Goal: Find specific fact: Find specific page/section

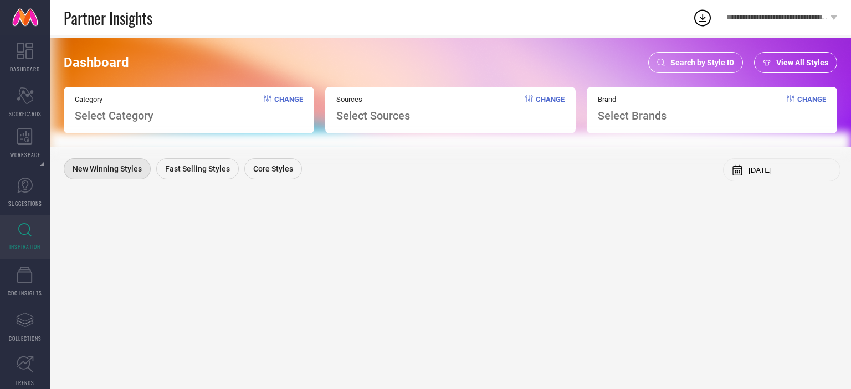
click at [695, 66] on span "Search by Style ID" at bounding box center [702, 62] width 64 height 9
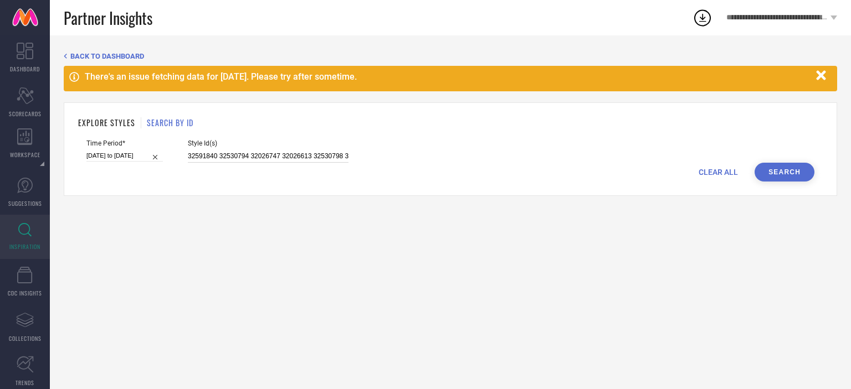
click at [264, 157] on input "32591840 32530794 32026747 32026613 32530798 32026588 32530776 32026648 3253073…" at bounding box center [268, 156] width 161 height 13
paste input "31514184 31393533 31171053 31393532 31171047"
type input "31514184 31393533 31171053 31393532 31171047"
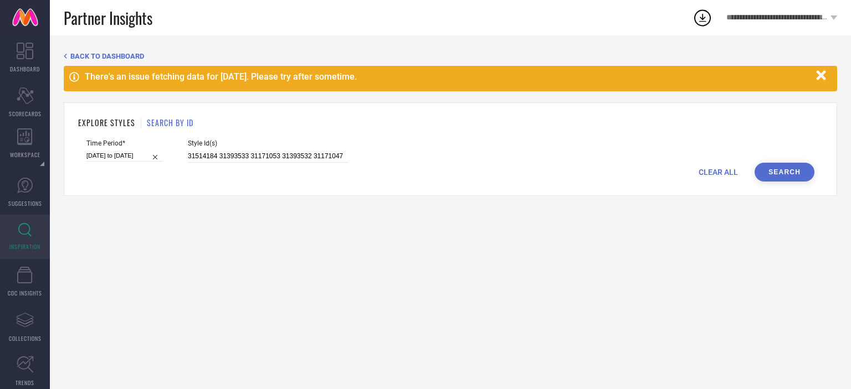
click at [793, 174] on button "Search" at bounding box center [784, 172] width 60 height 19
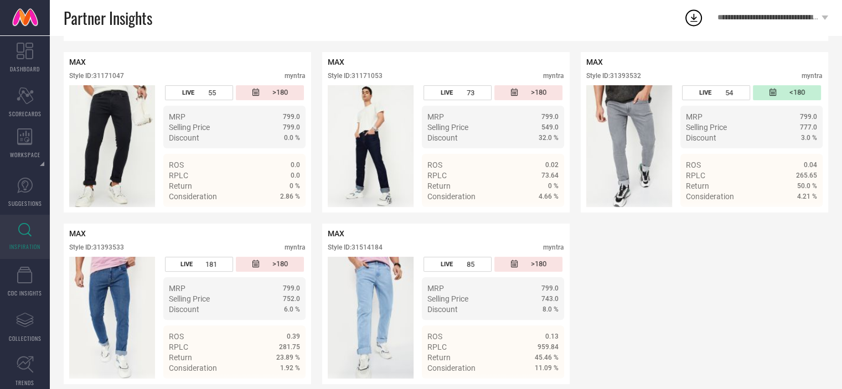
scroll to position [237, 0]
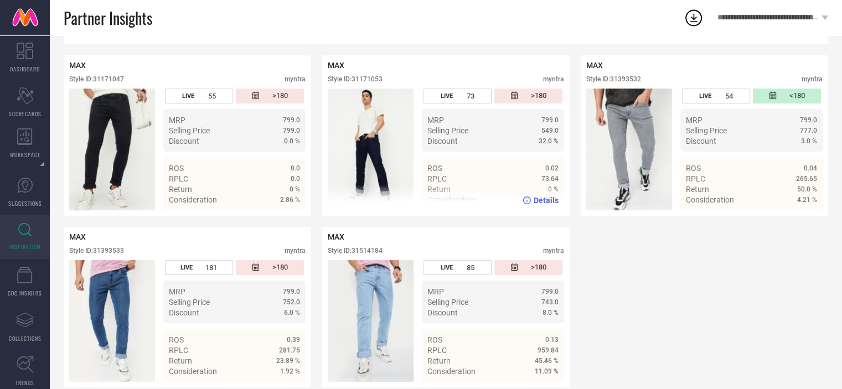
click at [372, 79] on div "Style ID: 31171053" at bounding box center [355, 79] width 55 height 8
copy div "31171053"
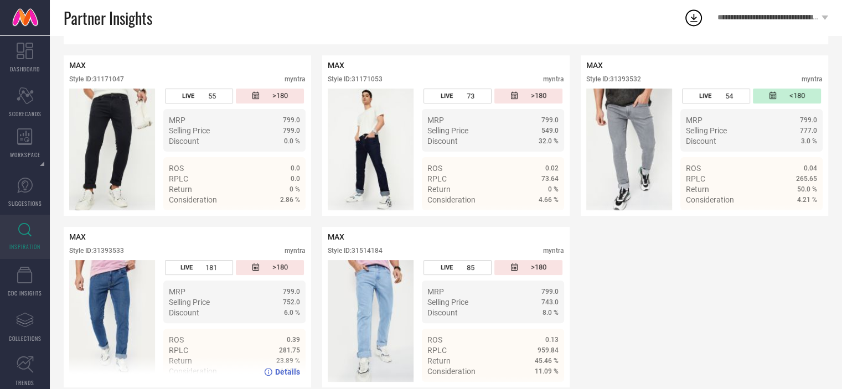
click at [113, 252] on div "Style ID: 31393533" at bounding box center [96, 251] width 55 height 8
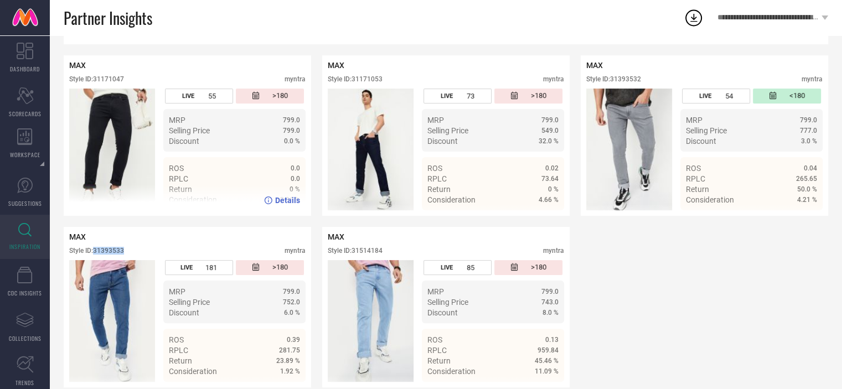
copy div "31393533"
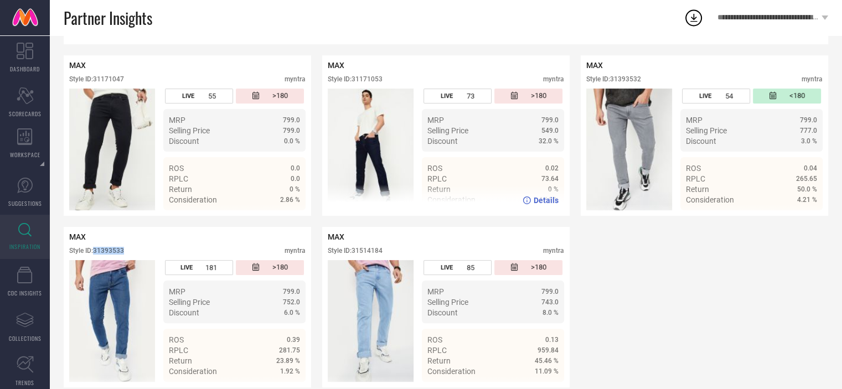
scroll to position [0, 0]
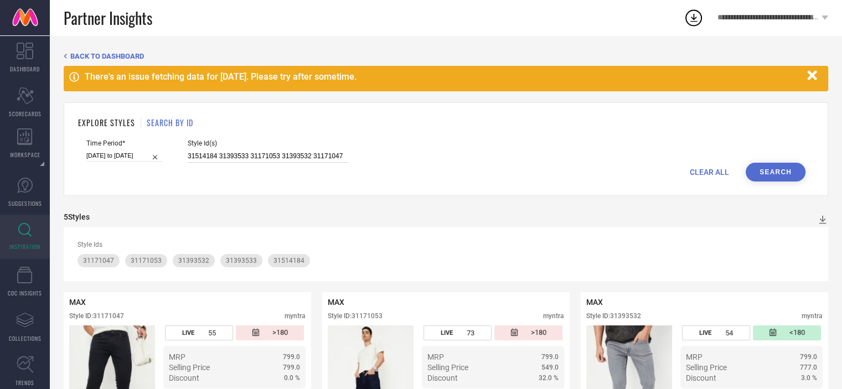
click at [269, 159] on input "31514184 31393533 31171053 31393532 31171047" at bounding box center [268, 156] width 161 height 13
paste input "32045930 35215020 32045928 35766902 32601475 32045929 32045925 32601474 3121783…"
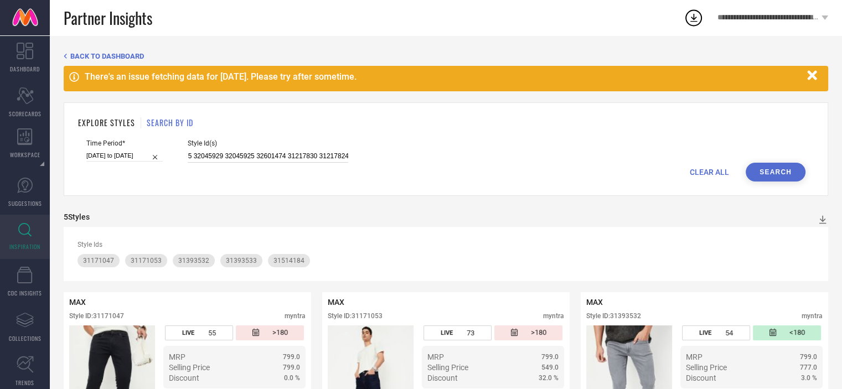
type input "32045930 35215020 32045928 35766902 32601475 32045929 32045925 32601474 3121783…"
click at [797, 179] on button "Search" at bounding box center [776, 172] width 60 height 19
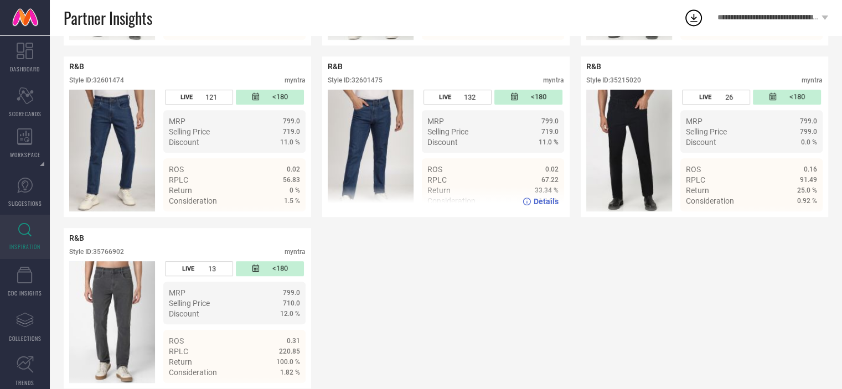
scroll to position [580, 0]
click at [370, 84] on div "Style ID: 32601475" at bounding box center [355, 80] width 55 height 8
copy div "32601475"
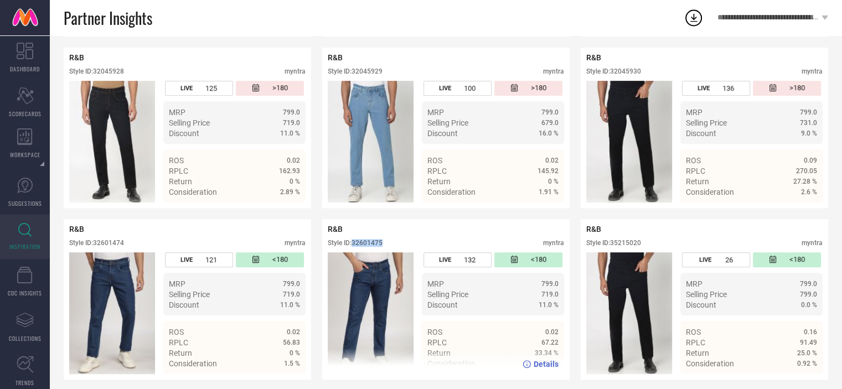
scroll to position [419, 0]
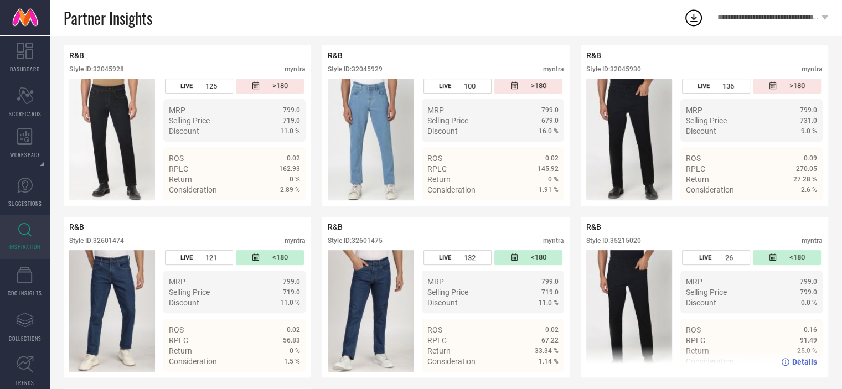
click at [632, 243] on div "Style ID: 35215020" at bounding box center [613, 241] width 55 height 8
copy div "35215020"
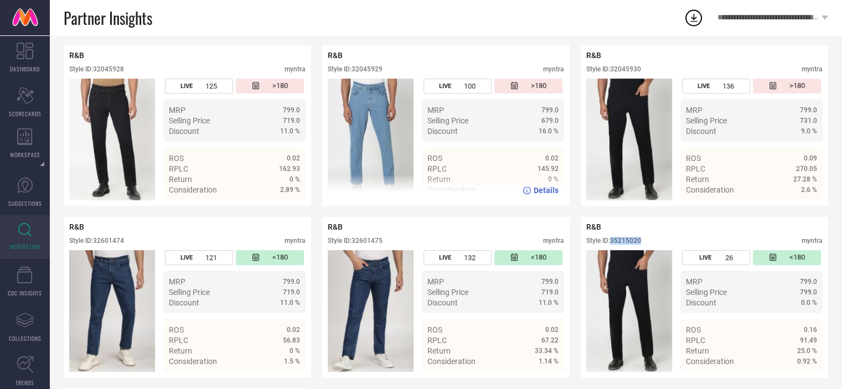
scroll to position [0, 0]
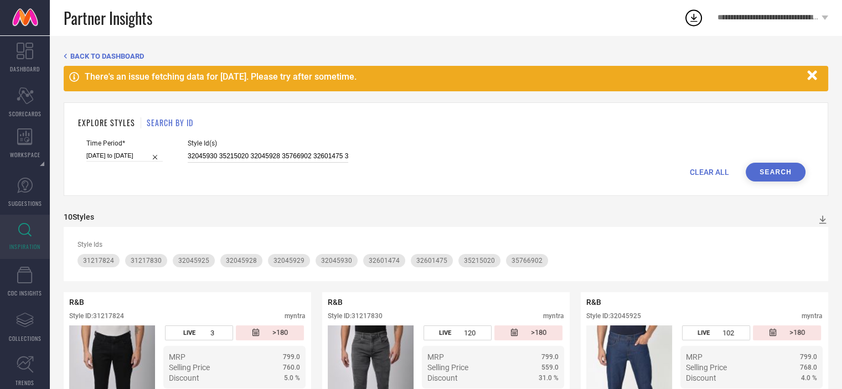
click at [318, 150] on input "32045930 35215020 32045928 35766902 32601475 32045929 32045925 32601474 3121783…" at bounding box center [268, 156] width 161 height 13
paste input "32026632 32026809 32026680 32026739 32026723 32026571 32026679 32026548 3202654…"
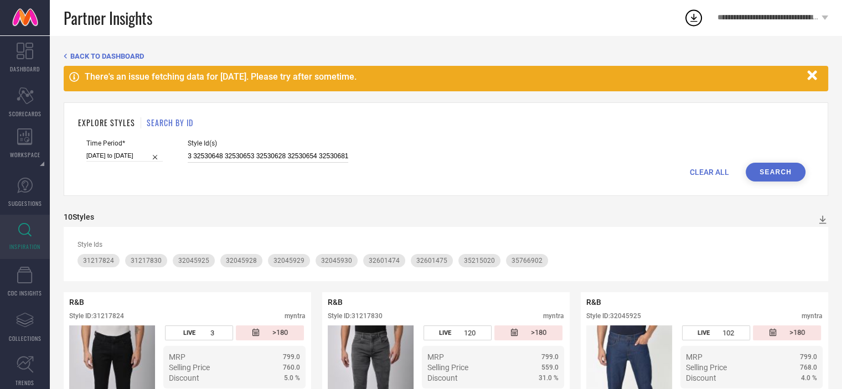
type input "32026632 32026809 32026680 32026739 32026723 32026571 32026679 32026548 3202654…"
click at [770, 170] on button "Search" at bounding box center [776, 172] width 60 height 19
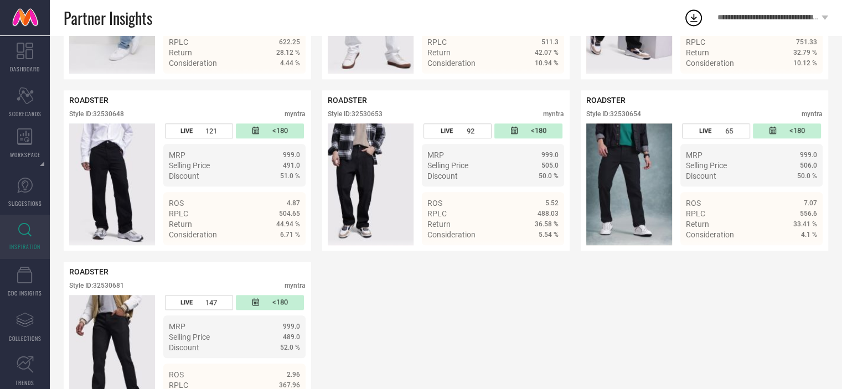
scroll to position [1074, 0]
click at [362, 117] on div "Style ID: 32530653" at bounding box center [355, 114] width 55 height 8
copy div "32530653"
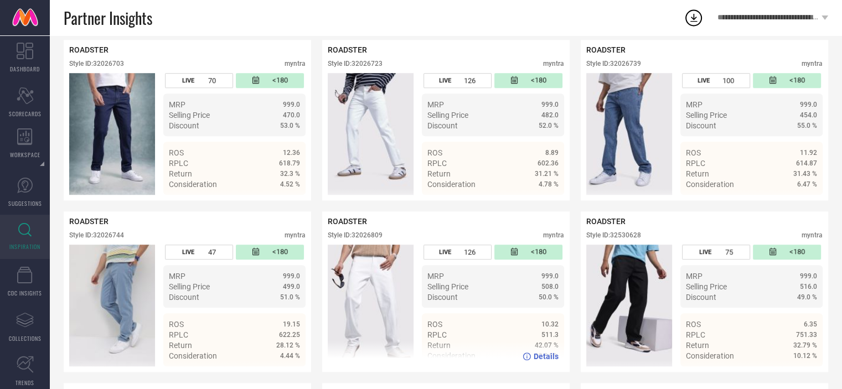
scroll to position [780, 0]
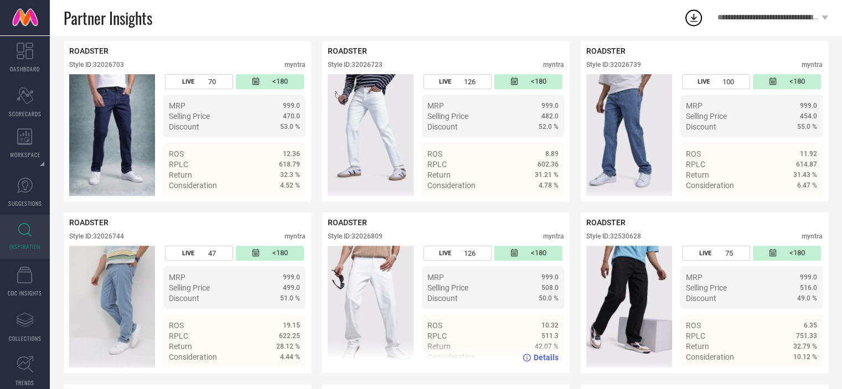
click at [370, 240] on div "Style ID: 32026809" at bounding box center [355, 237] width 55 height 8
copy div "32026809"
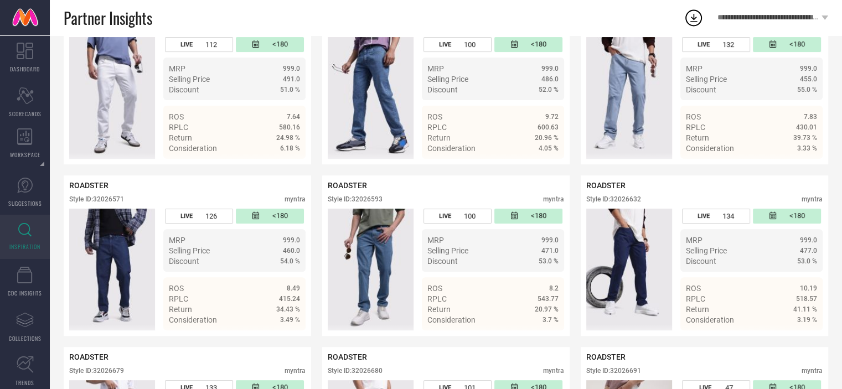
scroll to position [311, 0]
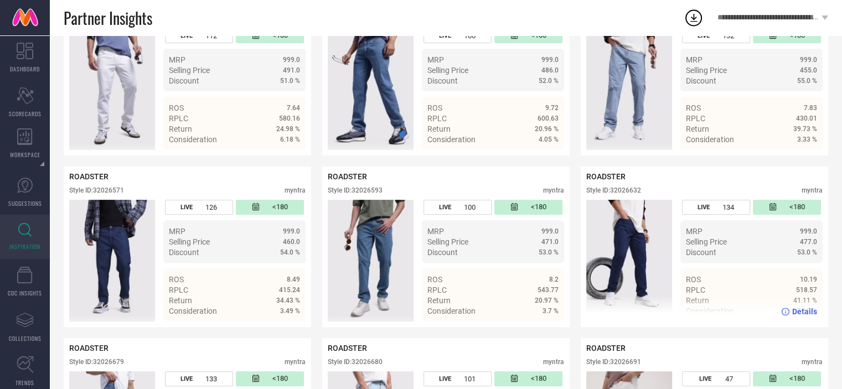
click at [623, 194] on div "Style ID: 32026632" at bounding box center [613, 191] width 55 height 8
copy div "32026632"
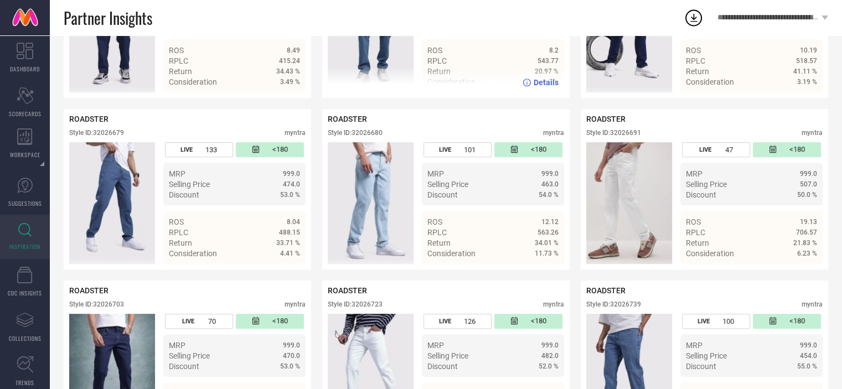
scroll to position [541, 0]
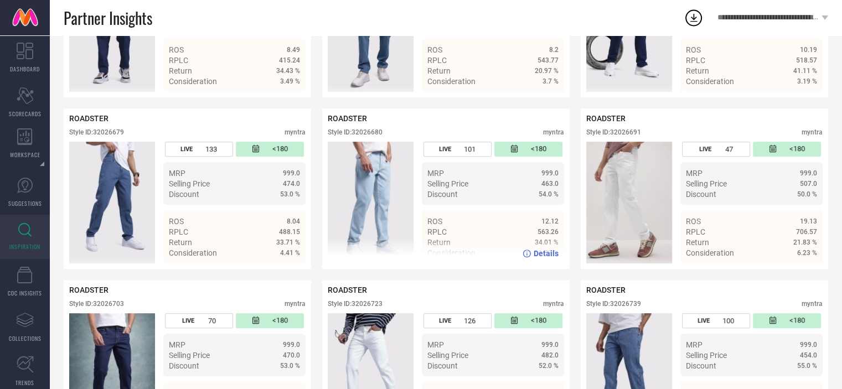
click at [383, 133] on div "Style ID: 32026680" at bounding box center [355, 132] width 55 height 8
click at [381, 133] on div "Style ID: 32026680" at bounding box center [355, 132] width 55 height 8
copy div "32026680"
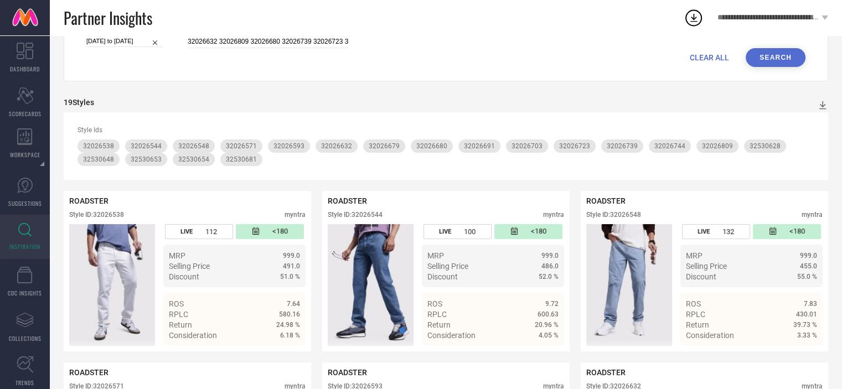
scroll to position [0, 0]
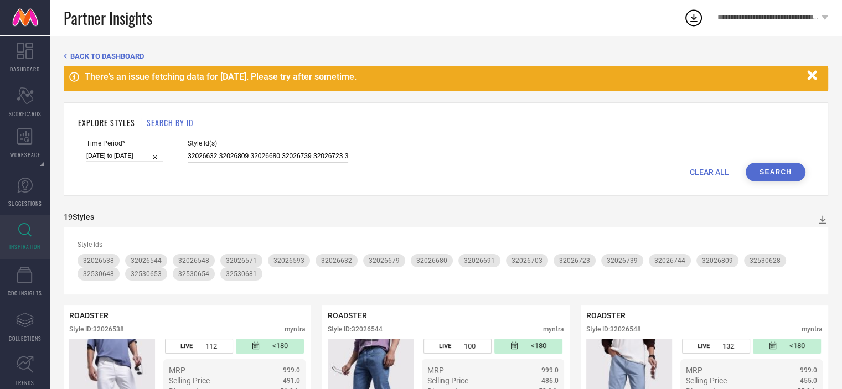
click at [292, 157] on input "32026632 32026809 32026680 32026739 32026723 32026571 32026679 32026548 3202654…" at bounding box center [268, 156] width 161 height 13
paste input "32026625 32026755 32026550 32026526 32026766 32026508 32026802 32530661 3253065…"
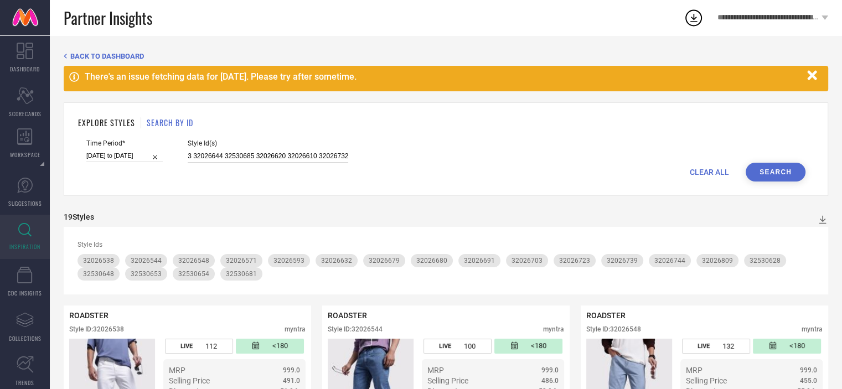
type input "32026625 32026755 32026550 32026526 32026766 32026508 32026802 32530661 3253065…"
click at [773, 167] on button "Search" at bounding box center [776, 172] width 60 height 19
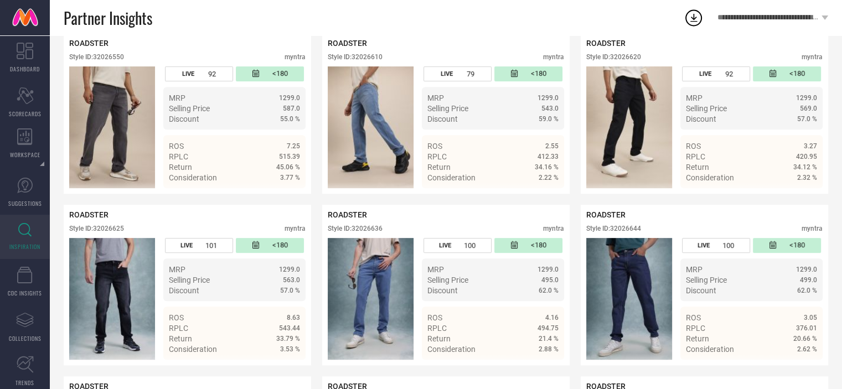
scroll to position [445, 0]
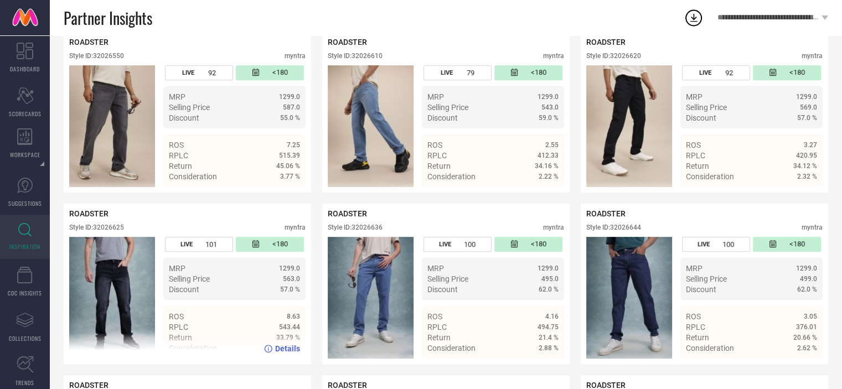
click at [124, 230] on div "Style ID: 32026625" at bounding box center [96, 228] width 55 height 8
click at [111, 230] on div "Style ID: 32026625" at bounding box center [96, 228] width 55 height 8
copy div "32026625"
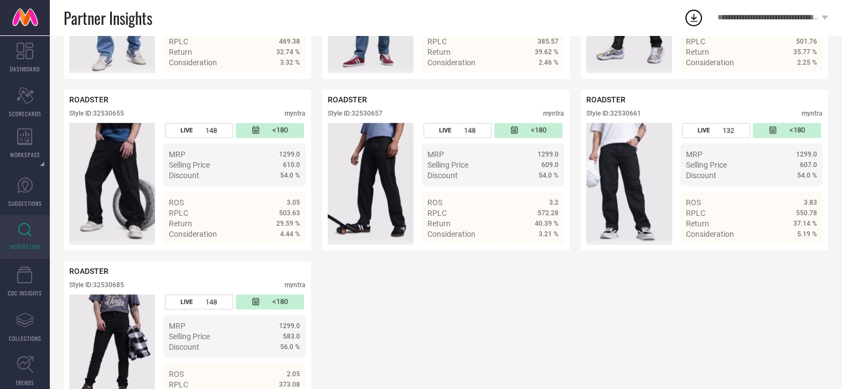
scroll to position [1075, 0]
click at [110, 117] on div "Style ID: 32530655" at bounding box center [96, 113] width 55 height 8
copy div "32530655"
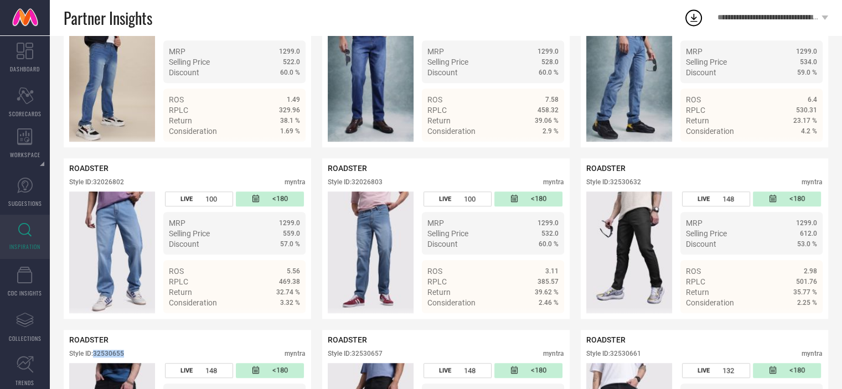
scroll to position [833, 0]
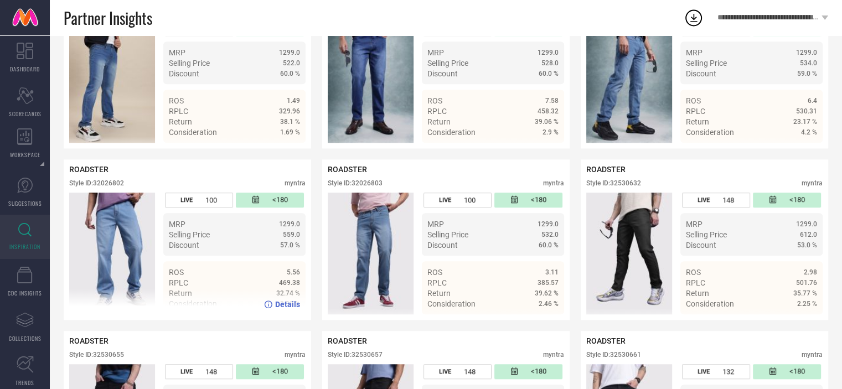
click at [103, 187] on div "Style ID: 32026802" at bounding box center [96, 183] width 55 height 8
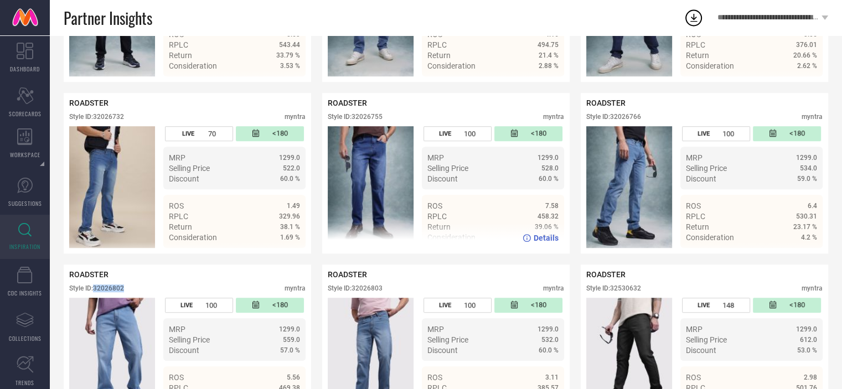
scroll to position [723, 0]
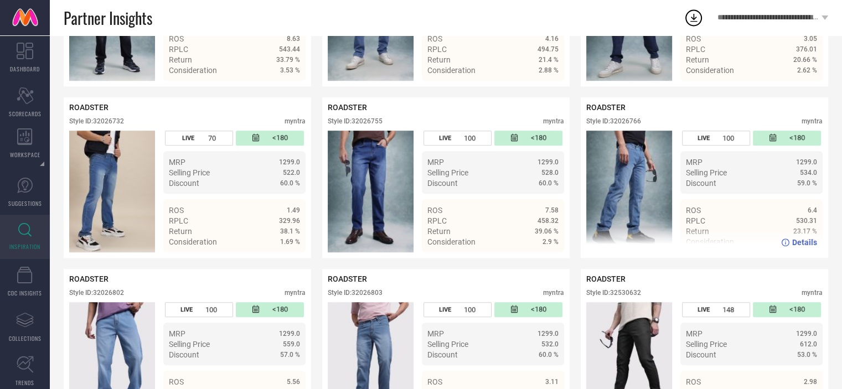
click at [625, 124] on div "Style ID: 32026766" at bounding box center [613, 121] width 55 height 8
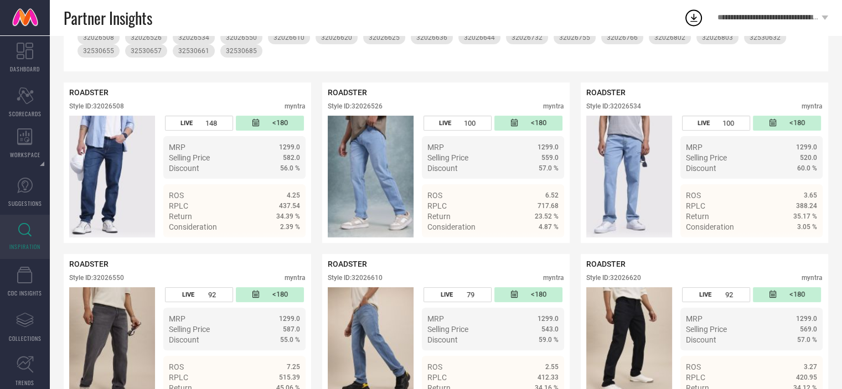
scroll to position [223, 0]
click at [104, 110] on div "Style ID: 32026508" at bounding box center [96, 107] width 55 height 8
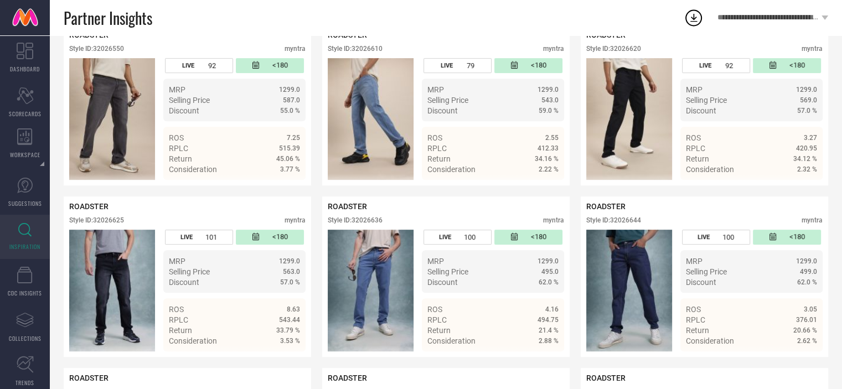
scroll to position [452, 0]
click at [373, 50] on div "Style ID: 32026610" at bounding box center [355, 49] width 55 height 8
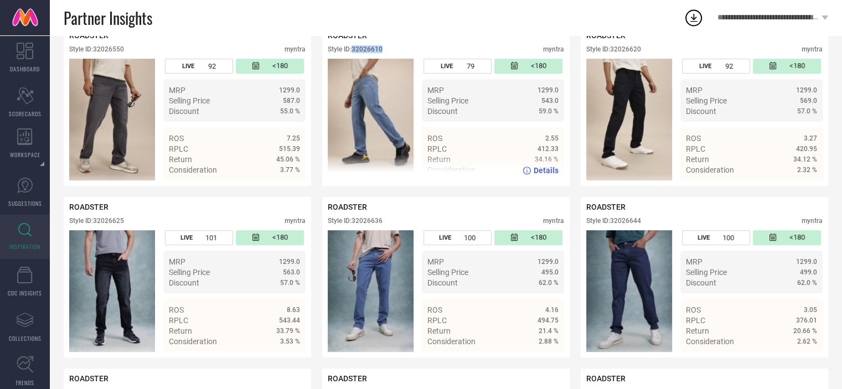
click at [373, 50] on div "Style ID: 32026610" at bounding box center [355, 49] width 55 height 8
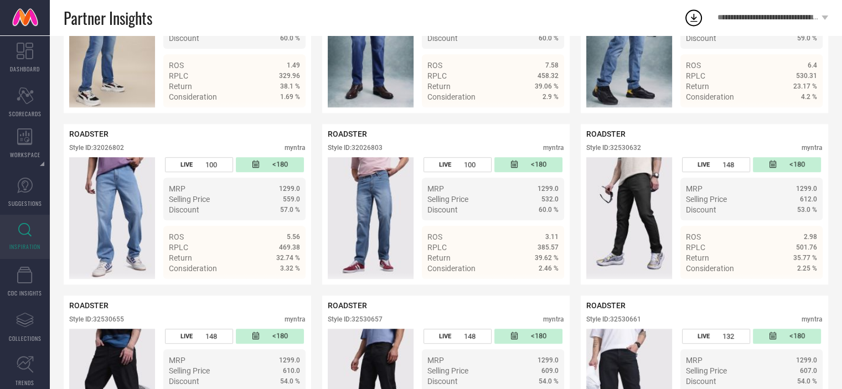
scroll to position [867, 0]
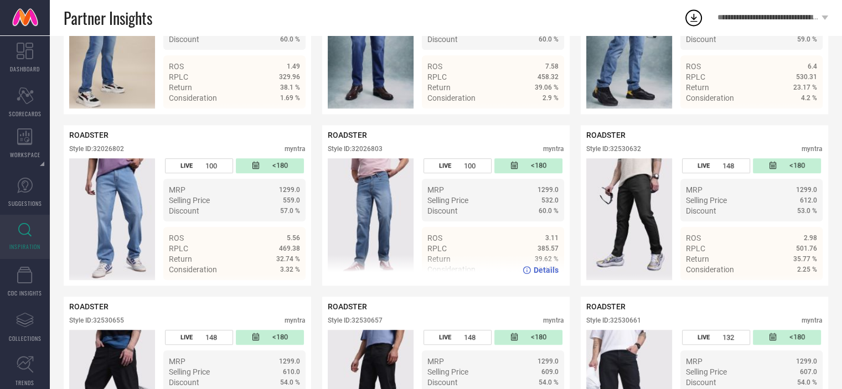
click at [372, 153] on div "Style ID: 32026803" at bounding box center [355, 149] width 55 height 8
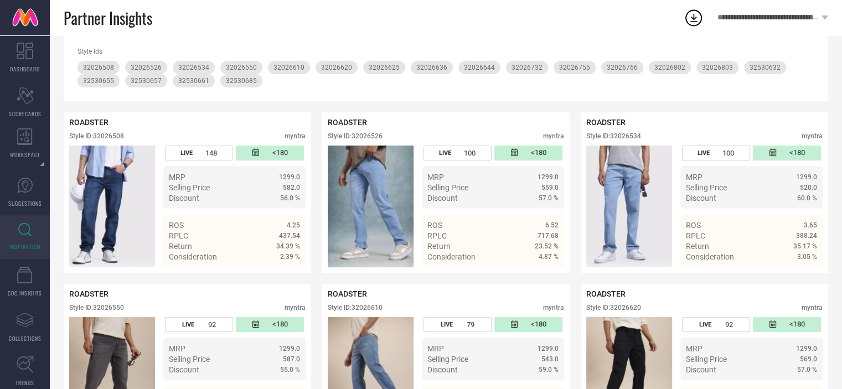
scroll to position [194, 0]
